Goal: Navigation & Orientation: Find specific page/section

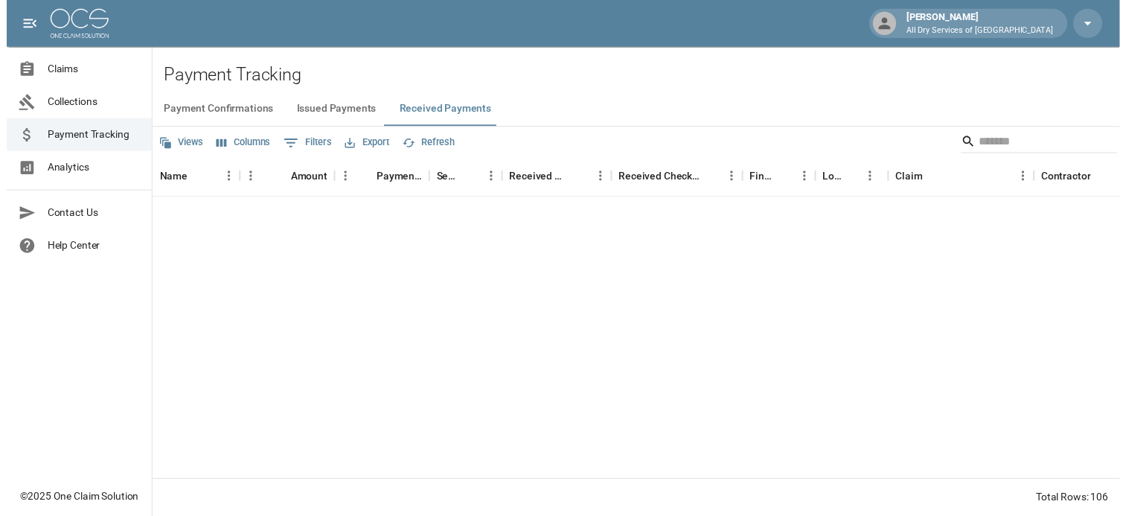
scroll to position [372, 0]
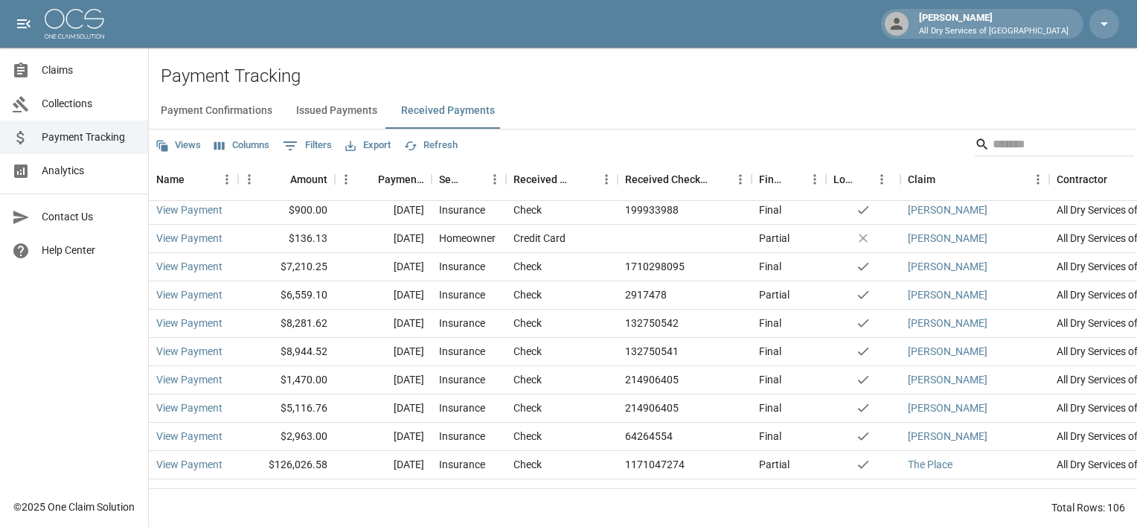
click at [77, 71] on span "Claims" at bounding box center [89, 71] width 95 height 16
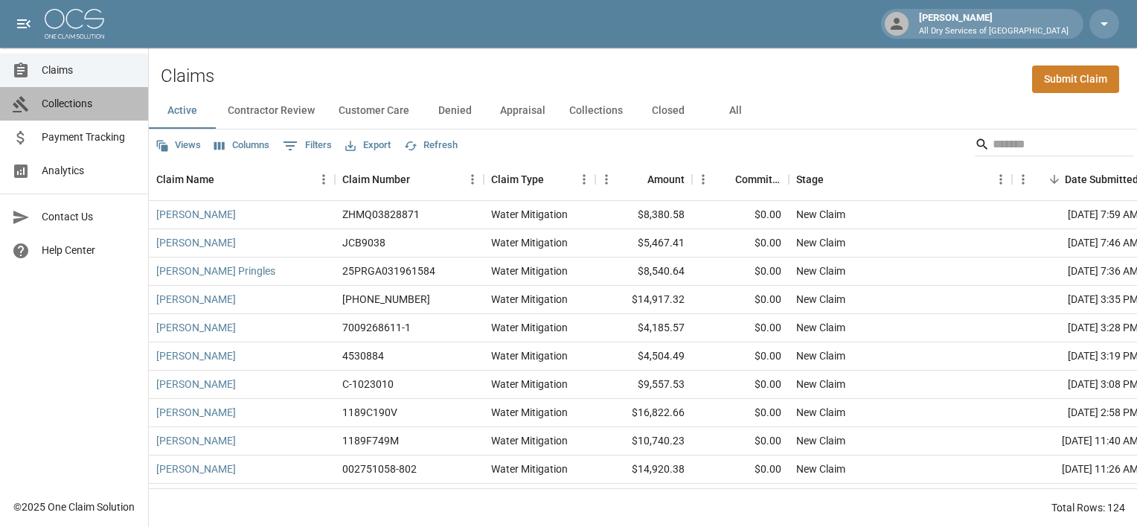
click at [61, 103] on span "Collections" at bounding box center [89, 104] width 95 height 16
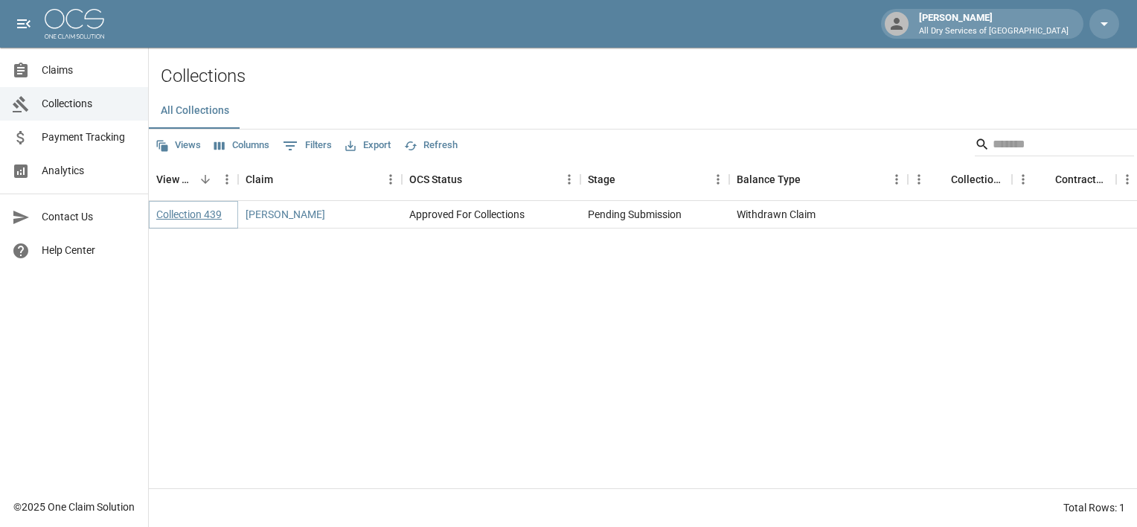
click at [172, 213] on link "Collection 439" at bounding box center [188, 214] width 65 height 15
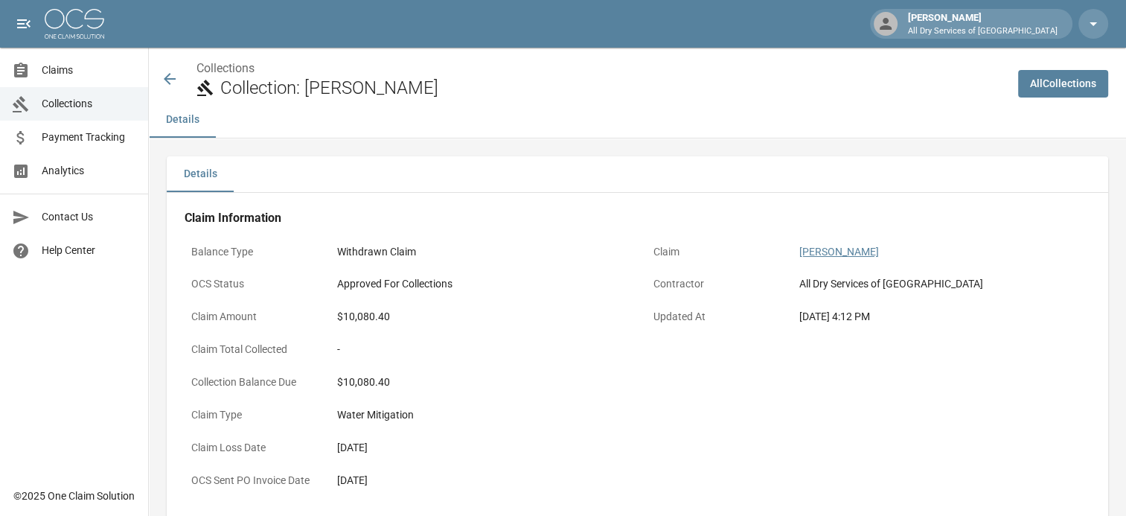
click at [830, 246] on link "[PERSON_NAME]" at bounding box center [839, 252] width 80 height 12
